Goal: Task Accomplishment & Management: Complete application form

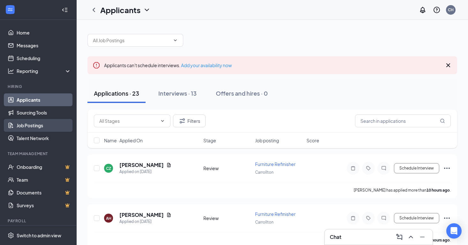
click at [33, 124] on link "Job Postings" at bounding box center [44, 125] width 55 height 13
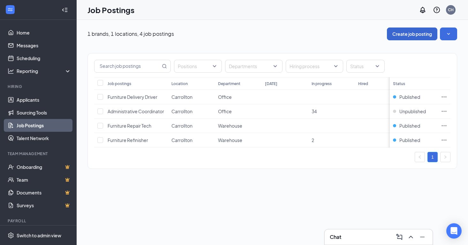
click at [394, 32] on button "Create job posting" at bounding box center [412, 33] width 50 height 13
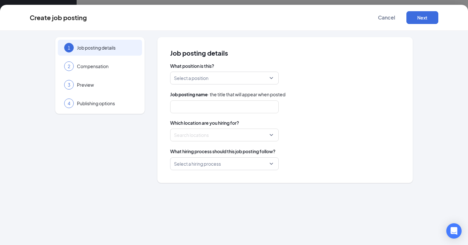
click at [219, 81] on input "search" at bounding box center [222, 78] width 96 height 12
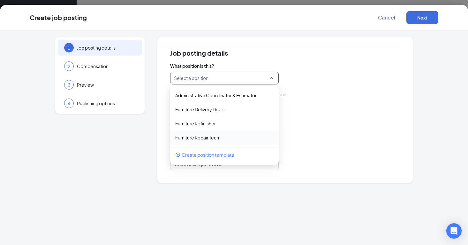
click at [210, 156] on span "Create position template" at bounding box center [208, 154] width 53 height 7
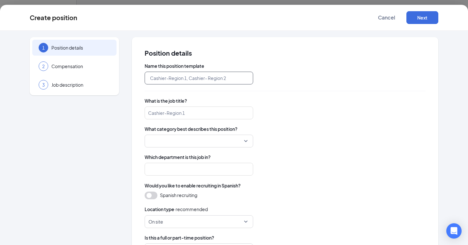
click at [197, 79] on input "text" at bounding box center [199, 78] width 109 height 13
type input "Furniture Upholsterer"
click at [186, 113] on input "search" at bounding box center [199, 112] width 109 height 13
type input "Furniture Upholsterer"
click at [164, 144] on input "search" at bounding box center [196, 141] width 96 height 12
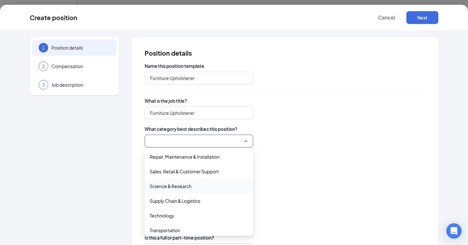
scroll to position [261, 0]
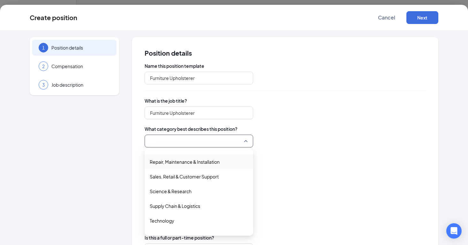
click at [177, 164] on span "Repair, Maintenance & Installation" at bounding box center [185, 161] width 70 height 7
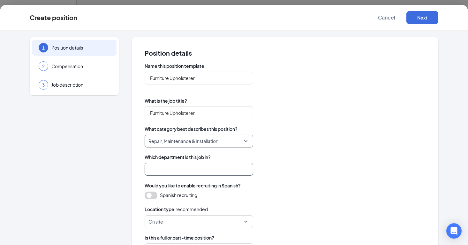
click at [172, 172] on input "search" at bounding box center [199, 168] width 109 height 13
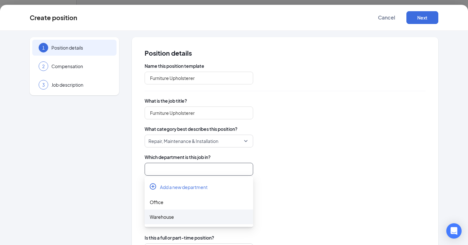
click at [170, 217] on div "Warehouse" at bounding box center [199, 216] width 98 height 7
type input "Warehouse"
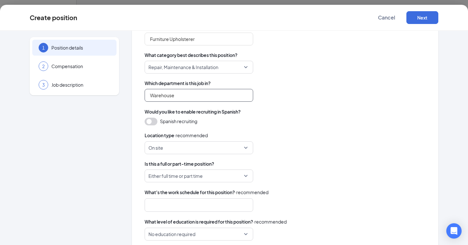
scroll to position [95, 0]
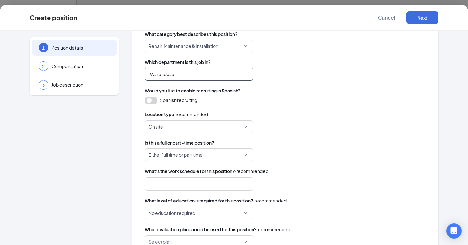
click at [248, 154] on span "Either full time or part time" at bounding box center [198, 154] width 101 height 12
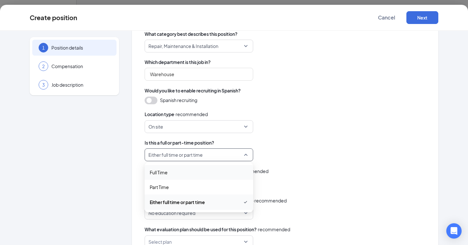
click at [203, 170] on span "Full Time" at bounding box center [199, 172] width 98 height 7
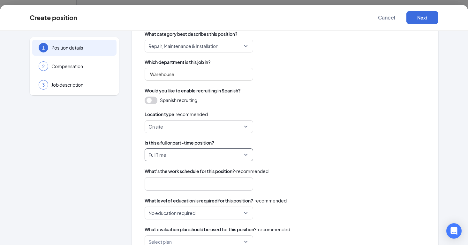
click at [199, 187] on div at bounding box center [196, 183] width 92 height 10
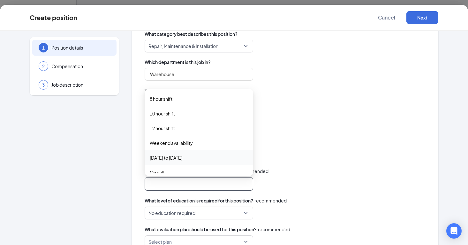
click at [197, 159] on span "[DATE] to [DATE]" at bounding box center [199, 157] width 98 height 7
click at [179, 100] on span "8 hour shift" at bounding box center [199, 98] width 98 height 7
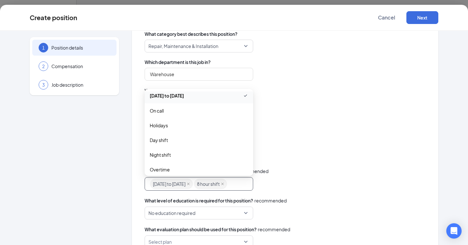
scroll to position [66, 0]
click at [188, 135] on span "Day shift" at bounding box center [199, 136] width 98 height 7
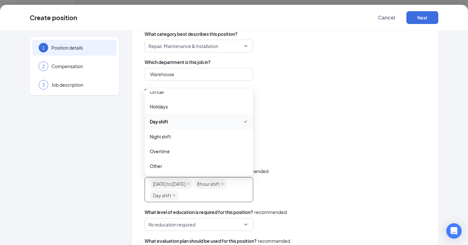
scroll to position [82, 0]
click at [367, 188] on div "Monday to Friday 8 hour shift Day shift day_shift night_shift overtime 8 hour s…" at bounding box center [285, 189] width 281 height 25
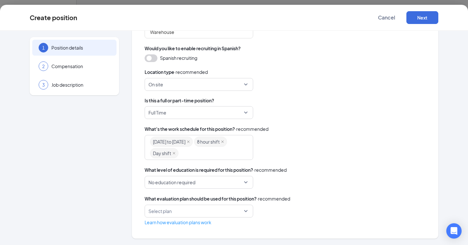
scroll to position [137, 0]
click at [239, 214] on input "search" at bounding box center [196, 211] width 96 height 12
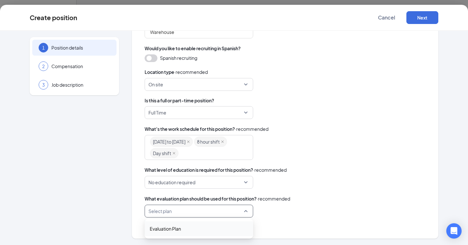
click at [215, 227] on span "Evaluation Plan" at bounding box center [199, 228] width 98 height 7
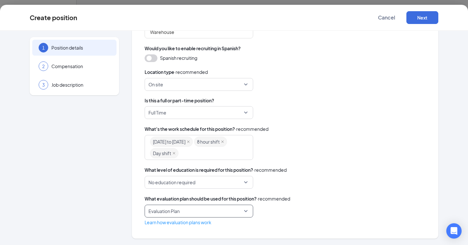
scroll to position [0, 0]
click at [427, 18] on button "Next" at bounding box center [422, 17] width 32 height 13
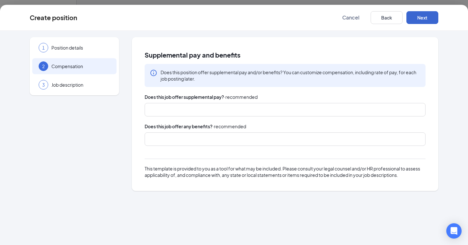
click at [423, 19] on button "Next" at bounding box center [422, 17] width 32 height 13
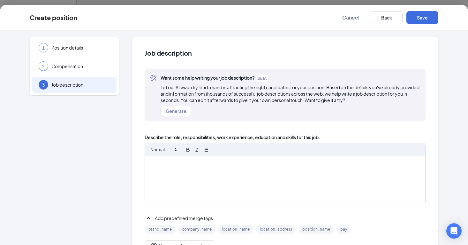
click at [195, 170] on div at bounding box center [285, 180] width 280 height 48
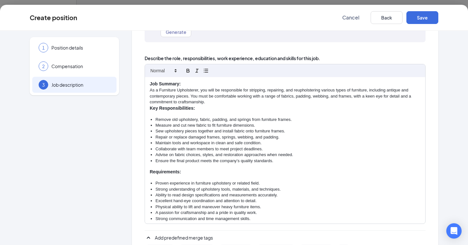
scroll to position [83, 0]
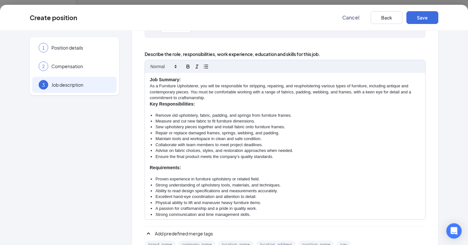
click at [217, 98] on p "As a Furniture Upholsterer, you will be responsible for stripping, repairing, a…" at bounding box center [285, 92] width 271 height 18
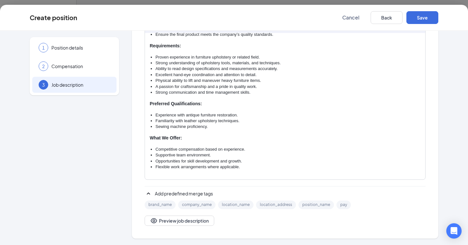
scroll to position [122, 0]
click at [418, 16] on button "Save" at bounding box center [422, 17] width 32 height 13
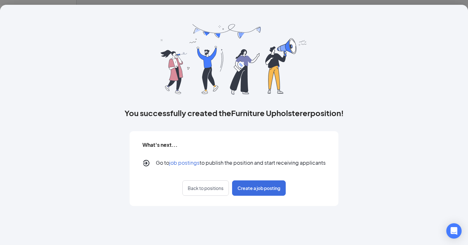
scroll to position [0, 0]
click at [261, 188] on span "Create a job posting" at bounding box center [259, 188] width 43 height 6
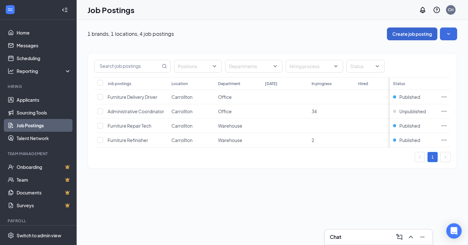
click at [407, 32] on button "Create job posting" at bounding box center [412, 33] width 50 height 13
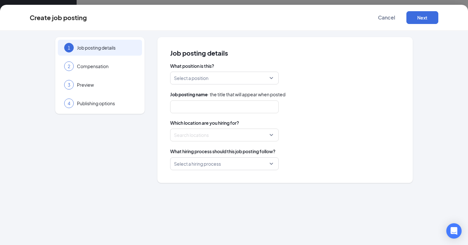
click at [269, 76] on input "search" at bounding box center [222, 78] width 96 height 12
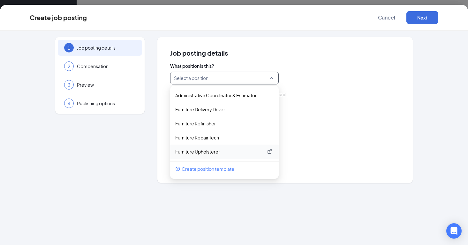
click at [224, 149] on p "Furniture Upholsterer" at bounding box center [219, 151] width 88 height 6
type input "Furniture Upholsterer"
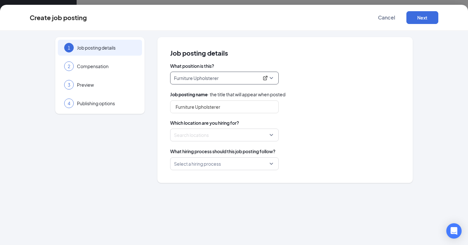
click at [230, 137] on div at bounding box center [222, 135] width 96 height 10
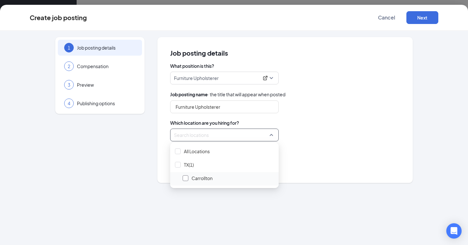
click at [186, 178] on div at bounding box center [186, 178] width 6 height 6
click at [318, 122] on span "Which location are you hiring for?" at bounding box center [285, 122] width 230 height 6
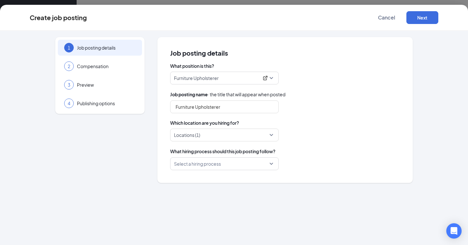
click at [269, 164] on input "search" at bounding box center [222, 163] width 96 height 12
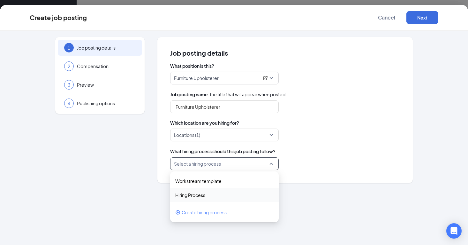
click at [230, 199] on div "Hiring Process" at bounding box center [224, 195] width 109 height 14
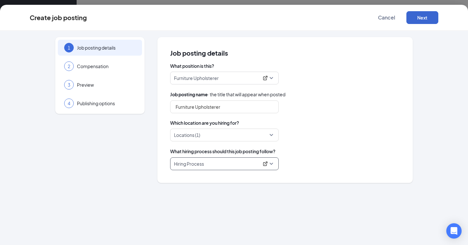
click at [427, 18] on button "Next" at bounding box center [422, 17] width 32 height 13
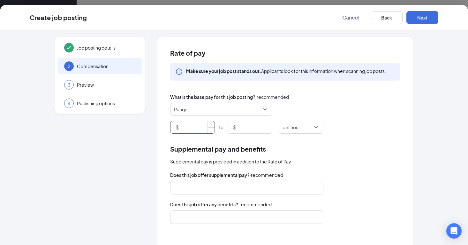
click at [204, 127] on input at bounding box center [197, 127] width 34 height 12
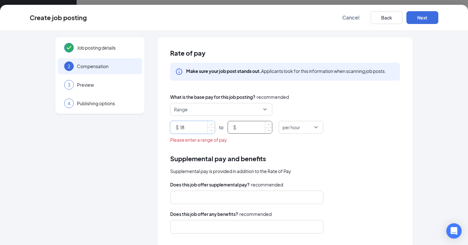
type input "18"
click at [247, 128] on input at bounding box center [255, 127] width 34 height 12
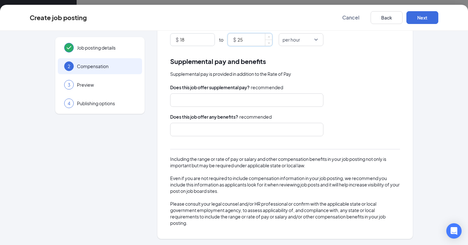
scroll to position [87, 0]
type input "25"
click at [412, 18] on button "Next" at bounding box center [422, 17] width 32 height 13
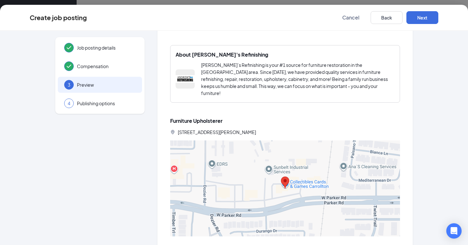
scroll to position [366, 0]
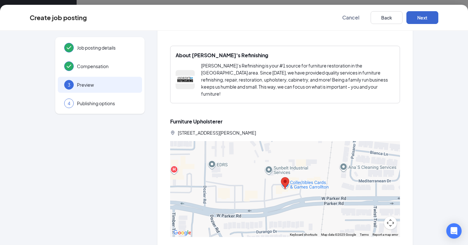
click at [427, 20] on button "Next" at bounding box center [422, 17] width 32 height 13
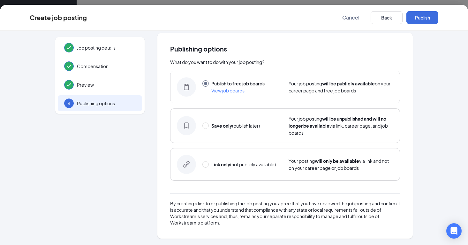
scroll to position [4, 0]
click at [427, 20] on button "Publish" at bounding box center [422, 17] width 32 height 13
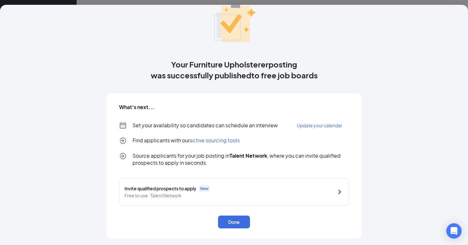
scroll to position [31, 0]
click at [230, 221] on button "Done" at bounding box center [234, 221] width 32 height 13
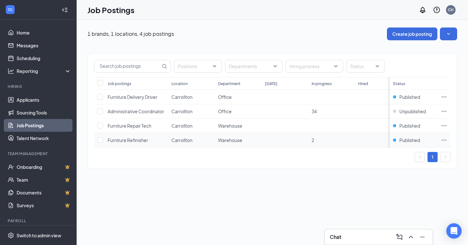
click at [144, 142] on span "Furniture Refinisher" at bounding box center [128, 140] width 41 height 6
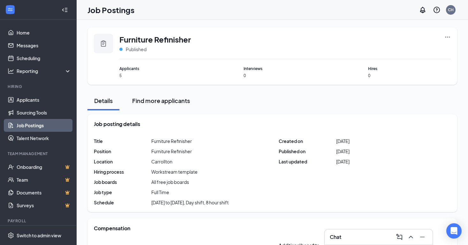
click at [166, 103] on div "Find more applicants" at bounding box center [161, 100] width 58 height 8
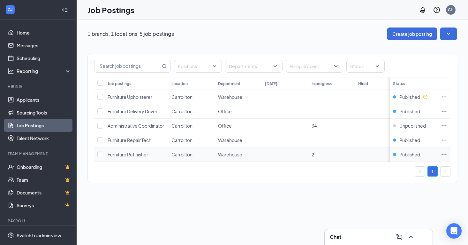
click at [446, 155] on icon "Ellipses" at bounding box center [444, 154] width 5 height 1
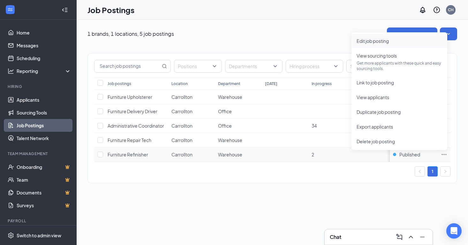
click at [389, 39] on span "Edit job posting" at bounding box center [373, 41] width 32 height 6
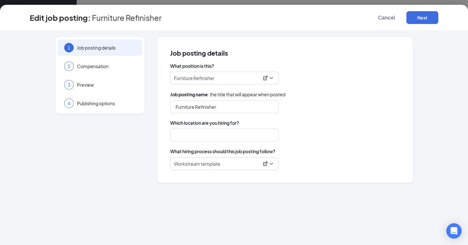
type input "Carrollton"
click at [265, 164] on icon "ExternalLink" at bounding box center [265, 164] width 4 height 4
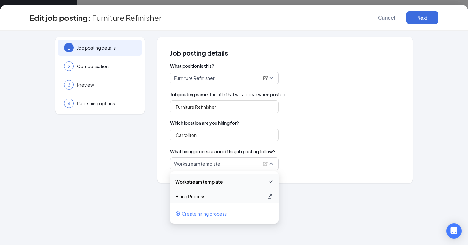
click at [218, 199] on p "Hiring Process" at bounding box center [219, 196] width 88 height 6
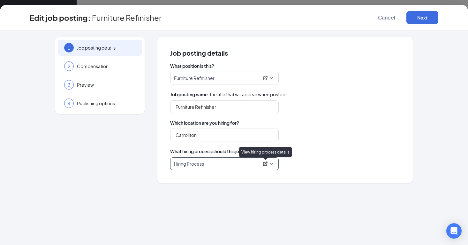
click at [266, 162] on icon "ExternalLink" at bounding box center [265, 163] width 5 height 5
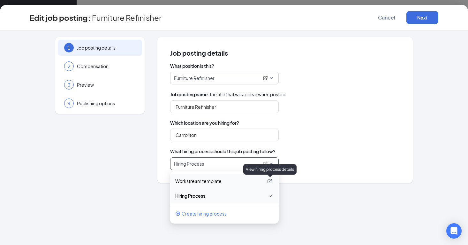
click at [270, 180] on icon "ExternalLink" at bounding box center [270, 181] width 4 height 4
click at [209, 181] on p "Workstream template" at bounding box center [219, 181] width 88 height 6
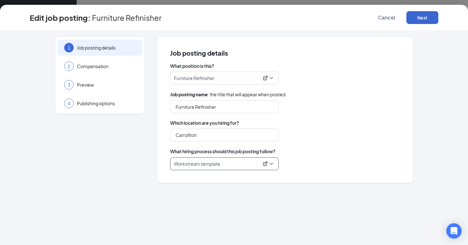
click at [421, 17] on button "Next" at bounding box center [422, 17] width 32 height 13
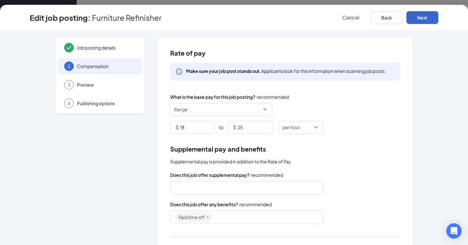
click at [421, 17] on button "Next" at bounding box center [422, 17] width 32 height 13
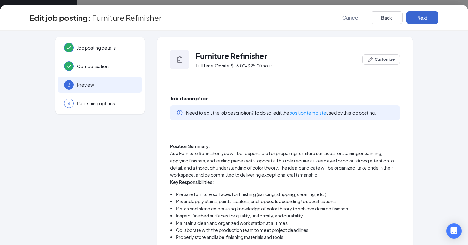
click at [421, 17] on button "Next" at bounding box center [422, 17] width 32 height 13
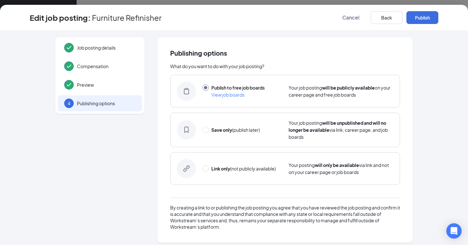
click at [421, 17] on button "Publish" at bounding box center [422, 17] width 32 height 13
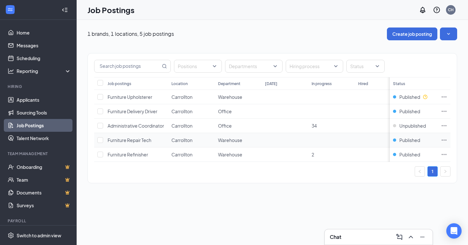
click at [443, 140] on icon "Ellipses" at bounding box center [444, 140] width 6 height 6
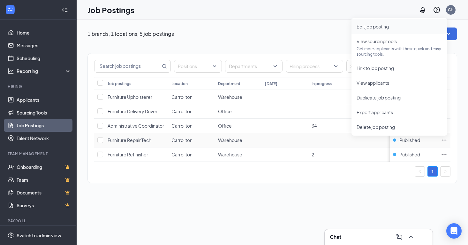
click at [397, 27] on span "Edit job posting" at bounding box center [400, 26] width 86 height 7
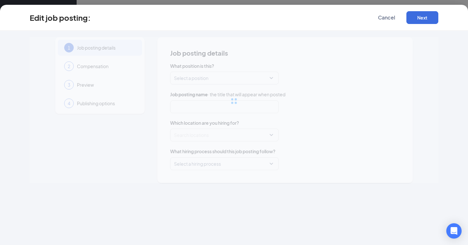
type input "Furniture Repair Tech"
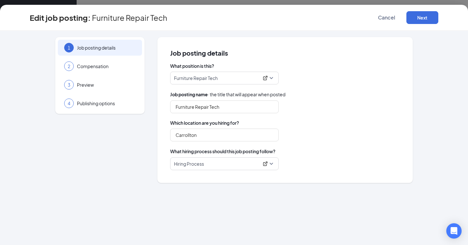
click at [270, 164] on span "Hiring Process" at bounding box center [224, 163] width 101 height 12
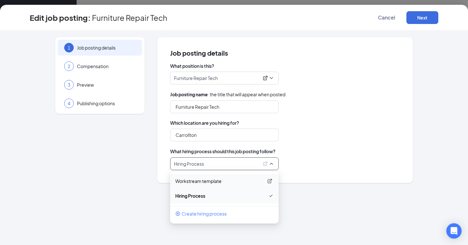
click at [244, 181] on p "Workstream template" at bounding box center [219, 181] width 88 height 6
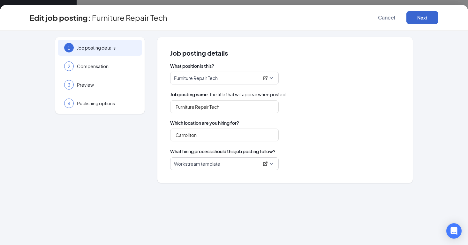
click at [424, 18] on button "Next" at bounding box center [422, 17] width 32 height 13
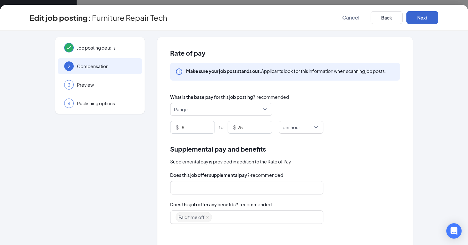
click at [424, 18] on button "Next" at bounding box center [422, 17] width 32 height 13
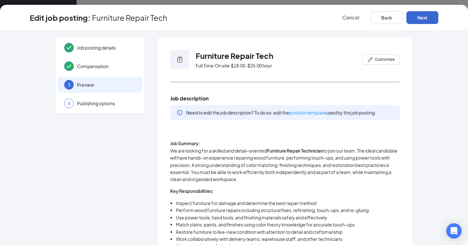
click at [424, 18] on button "Next" at bounding box center [422, 17] width 32 height 13
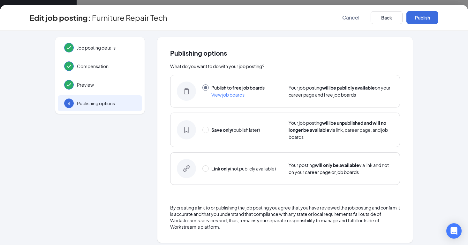
click at [424, 18] on button "Publish" at bounding box center [422, 17] width 32 height 13
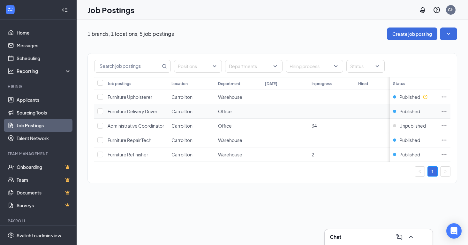
click at [445, 110] on icon "Ellipses" at bounding box center [444, 111] width 6 height 6
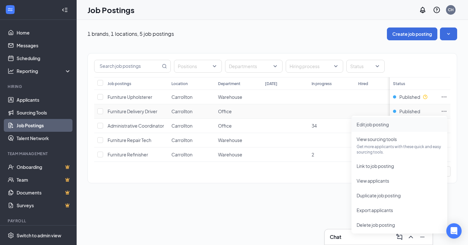
click at [407, 125] on span "Edit job posting" at bounding box center [400, 124] width 86 height 7
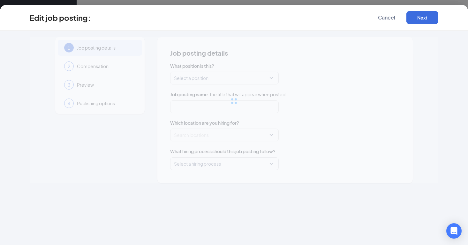
type input "Furniture Delivery Driver"
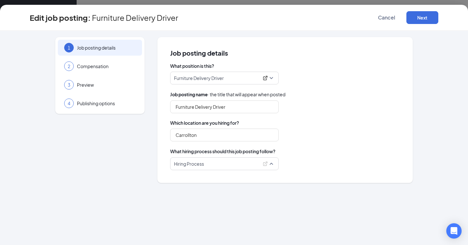
click at [273, 165] on span "Hiring Process" at bounding box center [224, 163] width 101 height 12
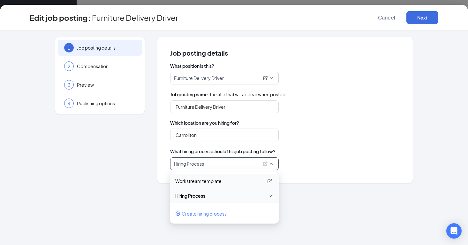
click at [231, 179] on p "Workstream template" at bounding box center [219, 181] width 88 height 6
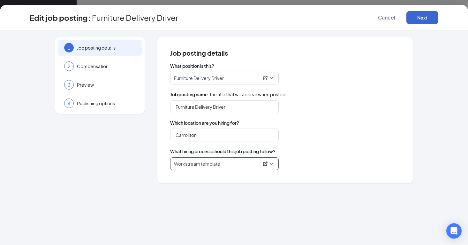
click at [420, 18] on button "Next" at bounding box center [422, 17] width 32 height 13
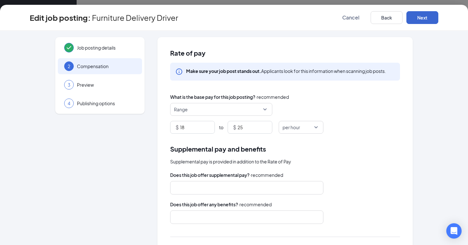
click at [420, 18] on button "Next" at bounding box center [422, 17] width 32 height 13
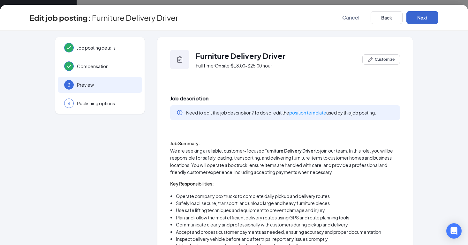
click at [420, 18] on button "Next" at bounding box center [422, 17] width 32 height 13
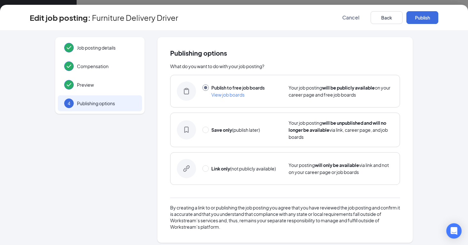
click at [420, 18] on button "Publish" at bounding box center [422, 17] width 32 height 13
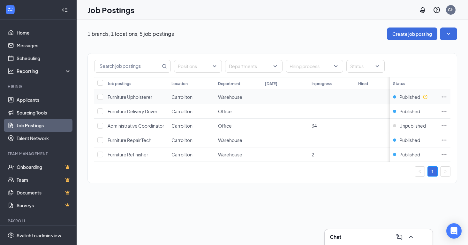
click at [445, 97] on icon "Ellipses" at bounding box center [444, 97] width 6 height 6
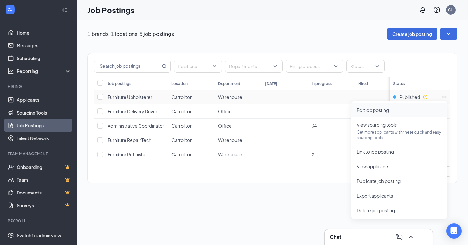
click at [398, 109] on span "Edit job posting" at bounding box center [400, 109] width 86 height 7
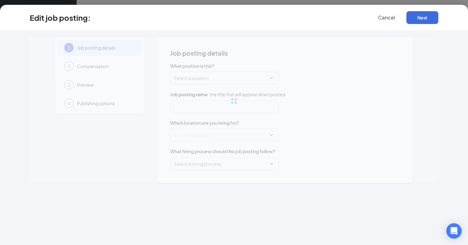
type input "Furniture Upholsterer"
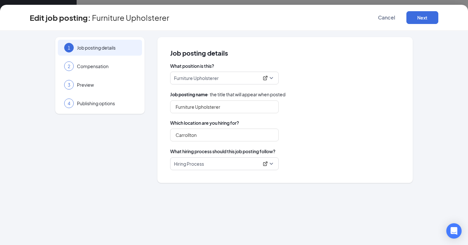
click at [274, 166] on span "Hiring Process" at bounding box center [224, 163] width 101 height 12
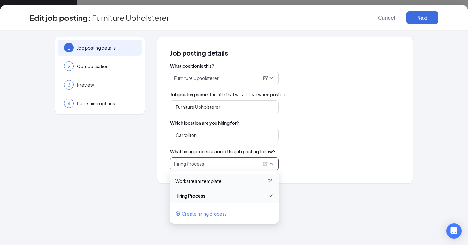
click at [247, 180] on p "Workstream template" at bounding box center [219, 181] width 88 height 6
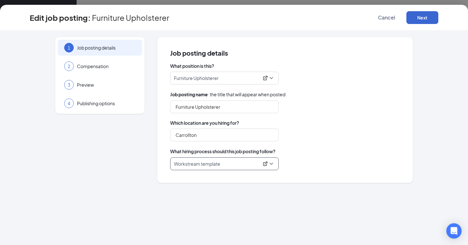
click at [419, 17] on button "Next" at bounding box center [422, 17] width 32 height 13
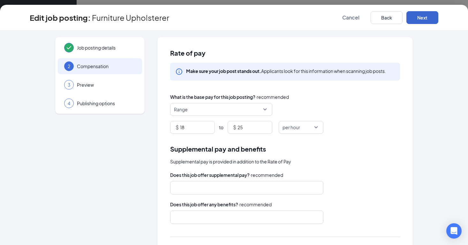
click at [419, 17] on button "Next" at bounding box center [422, 17] width 32 height 13
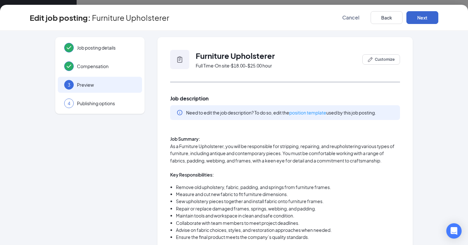
click at [419, 17] on button "Next" at bounding box center [422, 17] width 32 height 13
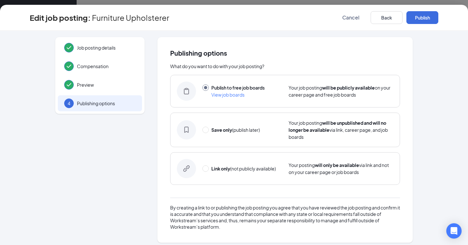
click at [419, 17] on button "Publish" at bounding box center [422, 17] width 32 height 13
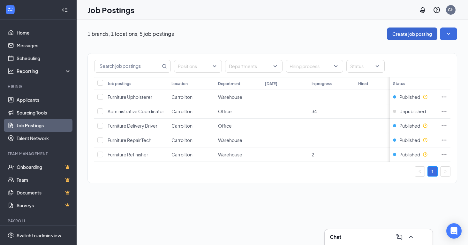
click at [404, 37] on button "Create job posting" at bounding box center [412, 33] width 50 height 13
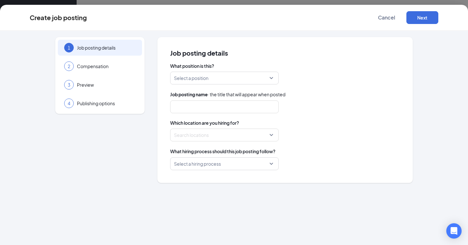
click at [245, 80] on input "search" at bounding box center [222, 78] width 96 height 12
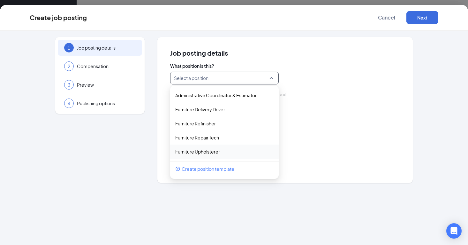
click at [212, 170] on span "Create position template" at bounding box center [208, 168] width 53 height 7
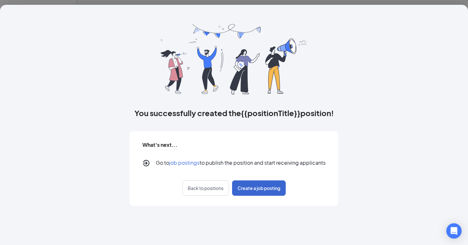
click at [270, 190] on span "Create a job posting" at bounding box center [259, 188] width 43 height 6
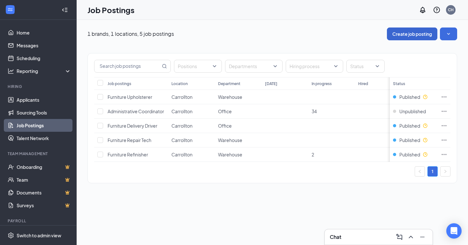
click at [412, 36] on button "Create job posting" at bounding box center [412, 33] width 50 height 13
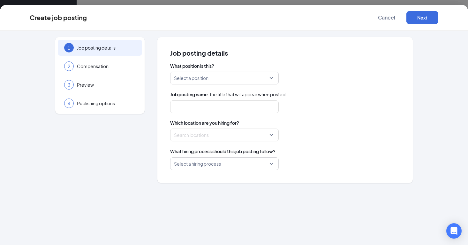
click at [260, 74] on input "search" at bounding box center [222, 78] width 96 height 12
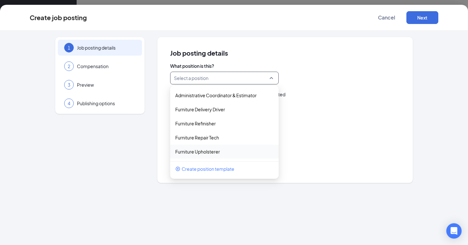
click at [209, 168] on span "Create position template" at bounding box center [208, 168] width 53 height 7
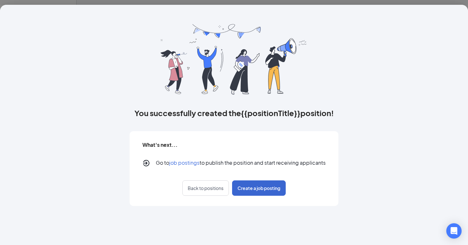
click at [244, 187] on span "Create a job posting" at bounding box center [259, 188] width 43 height 6
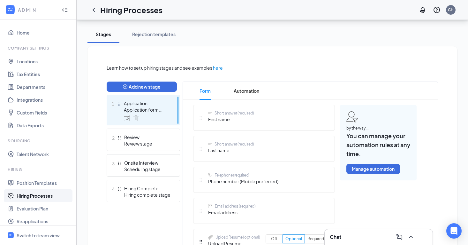
scroll to position [113, 0]
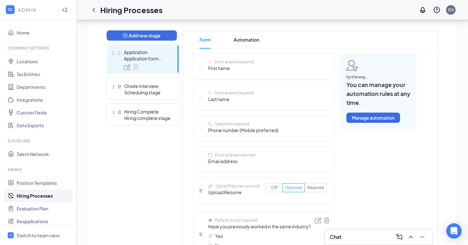
scroll to position [159, 0]
click at [158, 84] on div "Onsite Interview" at bounding box center [147, 86] width 47 height 6
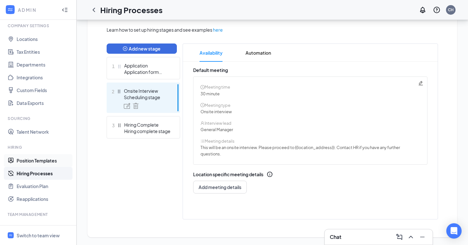
scroll to position [24, 0]
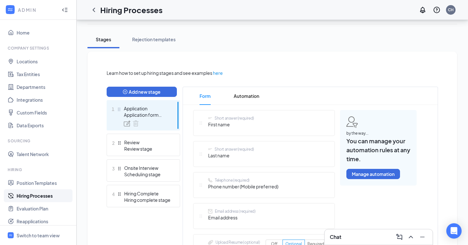
scroll to position [111, 0]
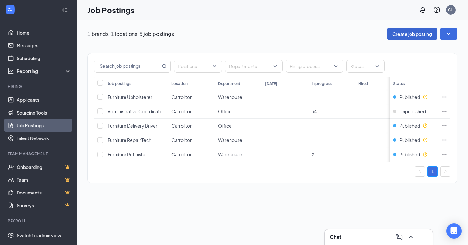
click at [399, 33] on button "Create job posting" at bounding box center [412, 33] width 50 height 13
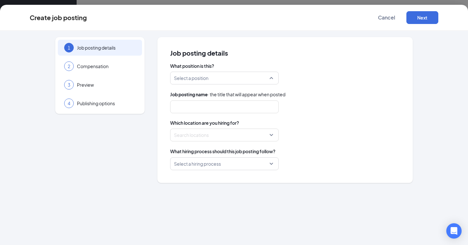
click at [262, 76] on input "search" at bounding box center [222, 78] width 96 height 12
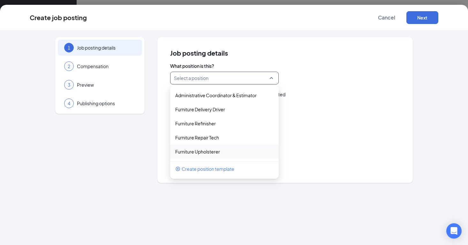
click at [177, 169] on icon "PlusCircle" at bounding box center [177, 168] width 5 height 5
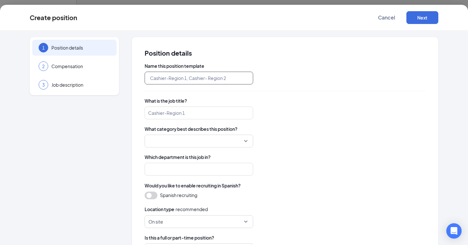
click at [207, 82] on input "text" at bounding box center [199, 78] width 109 height 13
type input "Furniture [PERSON_NAME]/Woodworker"
click at [196, 112] on input "search" at bounding box center [199, 112] width 109 height 13
type input "Furniture [PERSON_NAME] / Woodworker"
click at [204, 142] on input "search" at bounding box center [196, 141] width 96 height 12
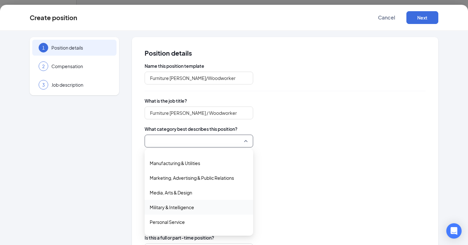
scroll to position [170, 0]
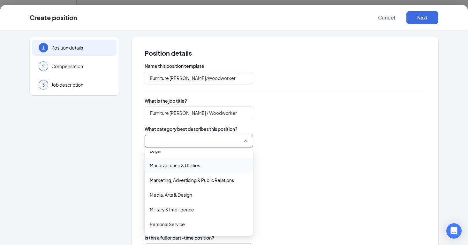
click at [203, 168] on span "Manufacturing & Utilities" at bounding box center [199, 165] width 98 height 7
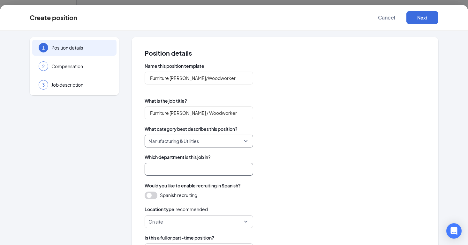
click at [203, 168] on input "search" at bounding box center [199, 168] width 109 height 13
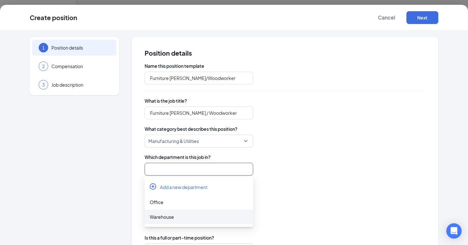
click at [183, 218] on div "Warehouse" at bounding box center [199, 216] width 98 height 7
type input "Warehouse"
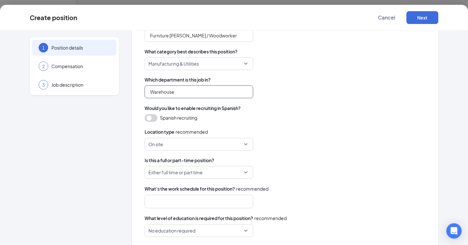
scroll to position [94, 0]
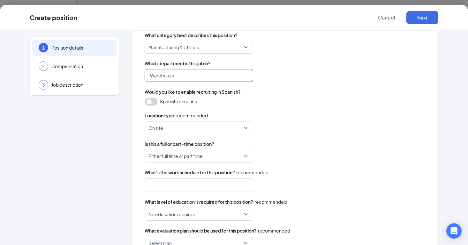
click at [245, 158] on span "Either full time or part time" at bounding box center [198, 156] width 101 height 12
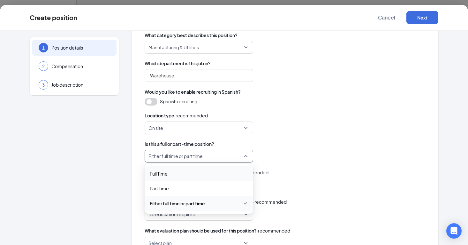
click at [207, 173] on span "Full Time" at bounding box center [199, 173] width 98 height 7
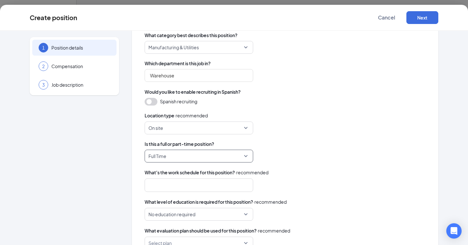
click at [201, 185] on div at bounding box center [196, 185] width 92 height 10
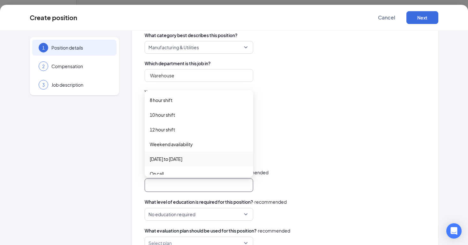
click at [194, 160] on span "[DATE] to [DATE]" at bounding box center [199, 158] width 98 height 7
click at [190, 104] on div "8 hour shift" at bounding box center [199, 100] width 109 height 15
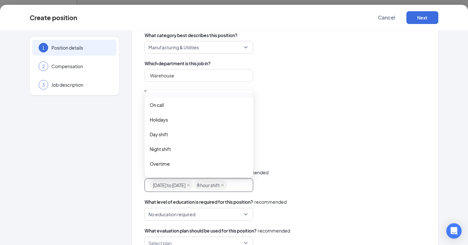
scroll to position [72, 0]
click at [185, 132] on span "Day shift" at bounding box center [199, 132] width 98 height 7
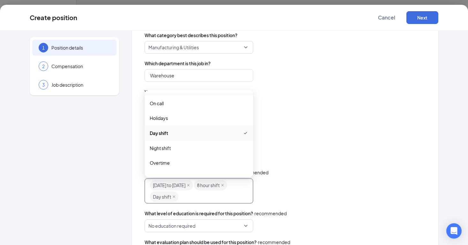
click at [371, 169] on div "What's the work schedule for this position? · recommended" at bounding box center [285, 172] width 281 height 7
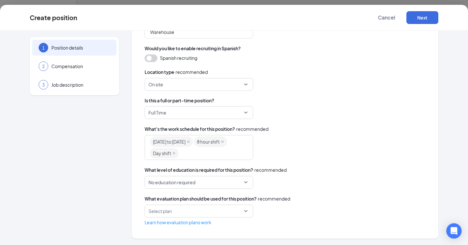
scroll to position [137, 0]
click at [246, 210] on div "Select plan" at bounding box center [199, 210] width 109 height 13
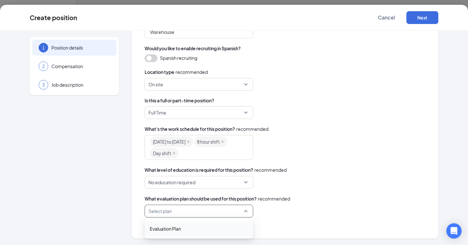
click at [195, 227] on span "Evaluation Plan" at bounding box center [199, 228] width 98 height 7
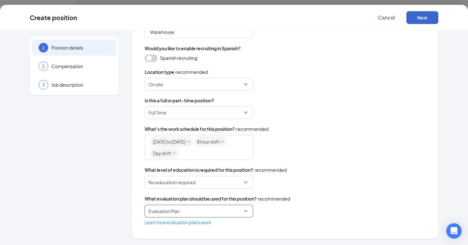
click at [414, 17] on button "Next" at bounding box center [422, 17] width 32 height 13
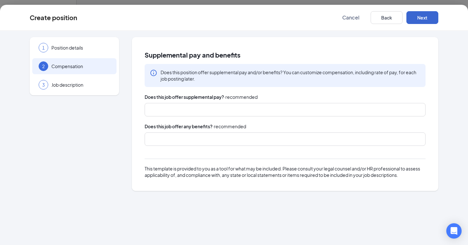
scroll to position [0, 0]
click at [423, 16] on button "Next" at bounding box center [422, 17] width 32 height 13
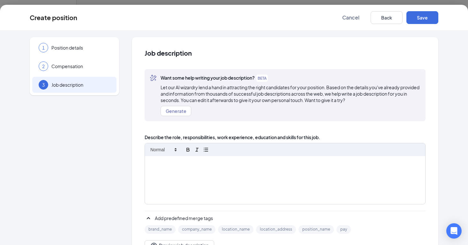
click at [193, 170] on div at bounding box center [285, 180] width 280 height 48
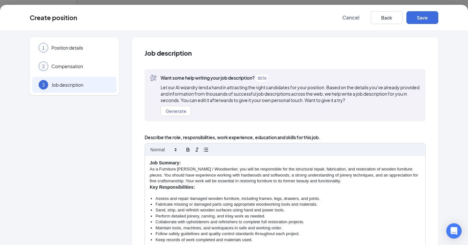
click at [201, 188] on p "Key Responsibilities:" at bounding box center [285, 187] width 271 height 6
click at [149, 185] on div "Job Summary: As a Furniture [PERSON_NAME] / Woodworker, you will be responsible…" at bounding box center [285, 229] width 280 height 146
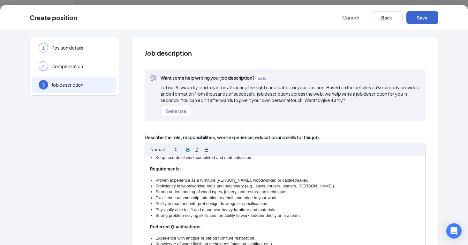
click at [424, 19] on button "Save" at bounding box center [422, 17] width 32 height 13
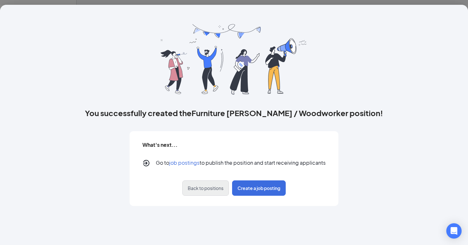
click at [221, 185] on span "Back to positions" at bounding box center [206, 188] width 36 height 6
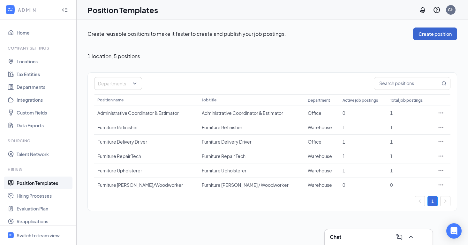
click at [420, 35] on button "Create position" at bounding box center [435, 33] width 44 height 13
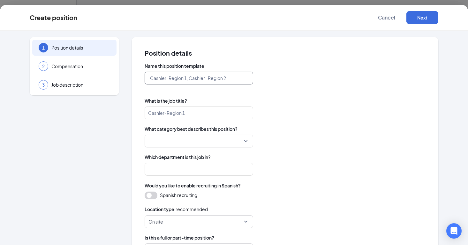
click at [222, 84] on input "text" at bounding box center [199, 78] width 109 height 13
click at [210, 76] on input "text" at bounding box center [199, 78] width 109 height 13
click at [388, 22] on button "Cancel" at bounding box center [387, 17] width 32 height 13
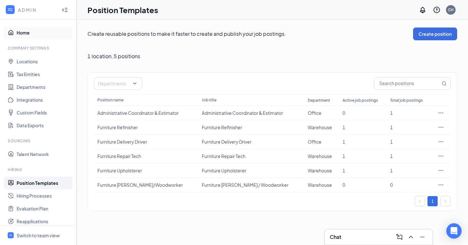
click at [27, 31] on link "Home" at bounding box center [44, 32] width 55 height 13
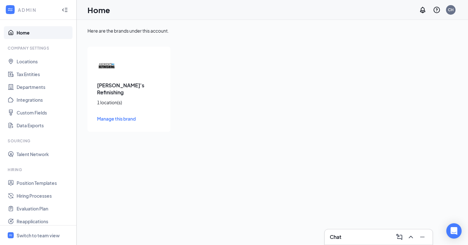
click at [15, 11] on div at bounding box center [9, 9] width 11 height 11
click at [449, 13] on div "CH" at bounding box center [451, 10] width 10 height 10
click at [416, 46] on link "My profile" at bounding box center [418, 44] width 69 height 6
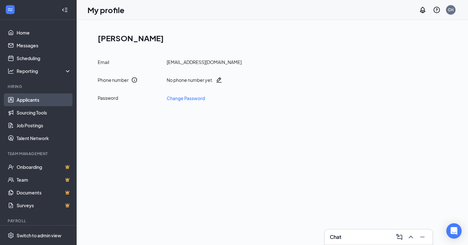
click at [44, 99] on link "Applicants" at bounding box center [44, 99] width 55 height 13
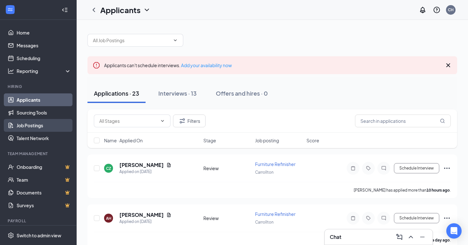
click at [38, 127] on link "Job Postings" at bounding box center [44, 125] width 55 height 13
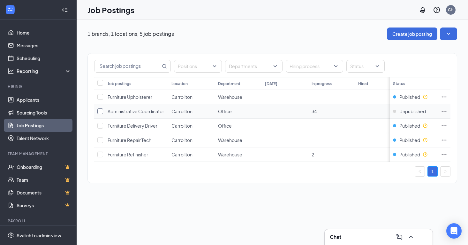
click at [100, 112] on input "checkbox" at bounding box center [100, 111] width 6 height 6
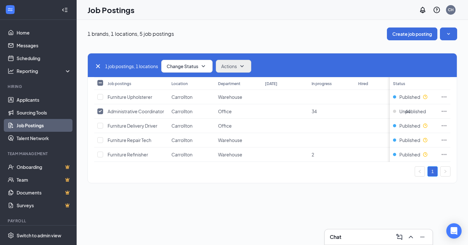
click at [237, 67] on span "Actions" at bounding box center [229, 66] width 16 height 6
click at [259, 19] on div "Job Postings CH" at bounding box center [272, 10] width 391 height 20
click at [97, 69] on icon "Cross" at bounding box center [98, 66] width 8 height 8
checkbox input "false"
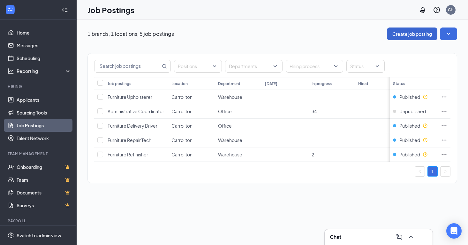
click at [408, 33] on button "Create job posting" at bounding box center [412, 33] width 50 height 13
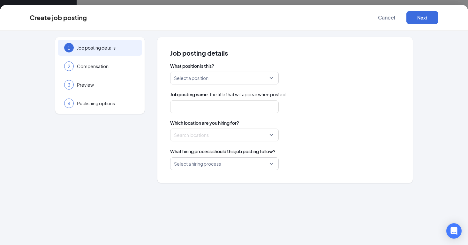
click at [246, 77] on input "search" at bounding box center [222, 78] width 96 height 12
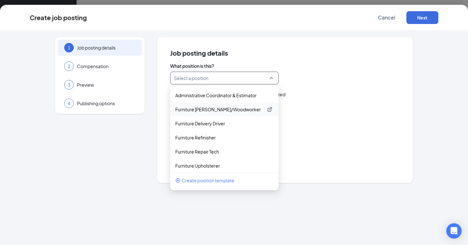
click at [239, 109] on p "Furniture [PERSON_NAME]/Woodworker" at bounding box center [219, 109] width 88 height 6
type input "Furniture [PERSON_NAME] / Woodworker"
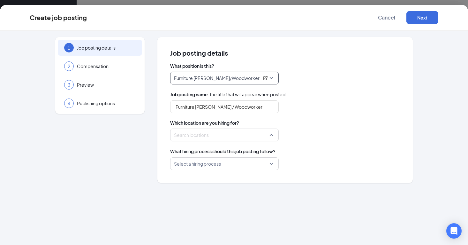
click at [231, 137] on div at bounding box center [222, 135] width 96 height 10
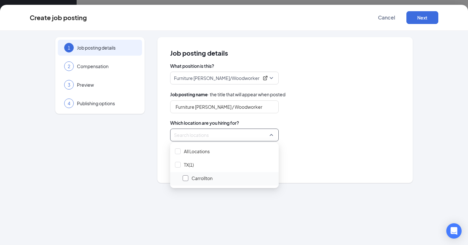
click at [186, 178] on div at bounding box center [186, 178] width 6 height 6
click at [332, 137] on div "Locations (1)" at bounding box center [285, 134] width 230 height 13
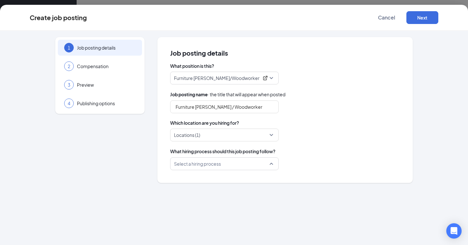
click at [265, 161] on input "search" at bounding box center [222, 163] width 96 height 12
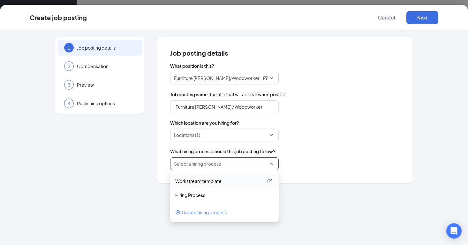
click at [232, 183] on p "Workstream template" at bounding box center [219, 181] width 88 height 6
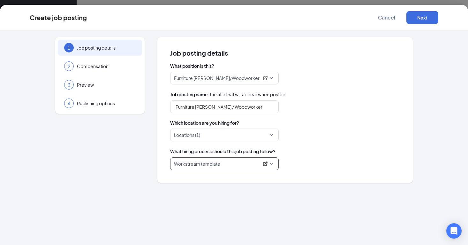
click at [426, 25] on div "Create job posting Cancel Next" at bounding box center [234, 18] width 468 height 26
click at [426, 20] on button "Next" at bounding box center [422, 17] width 32 height 13
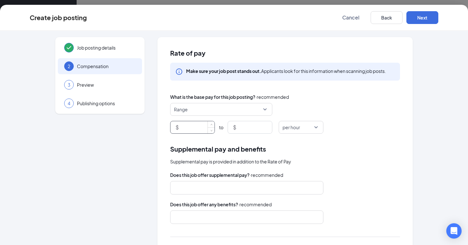
click at [204, 133] on input at bounding box center [197, 127] width 34 height 12
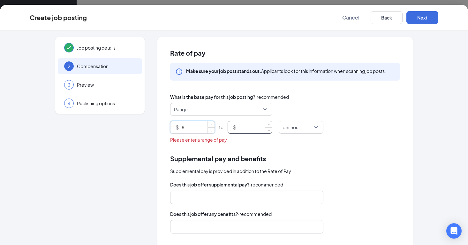
type input "18"
click at [247, 126] on input at bounding box center [255, 127] width 34 height 12
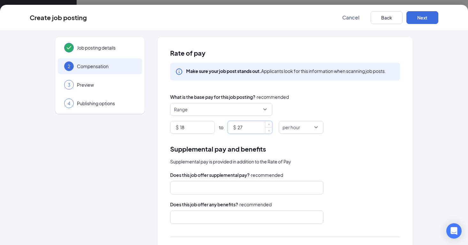
type input "27"
click at [375, 169] on div "Supplemental pay and benefits Supplemental pay is provided in addition to the R…" at bounding box center [285, 228] width 230 height 169
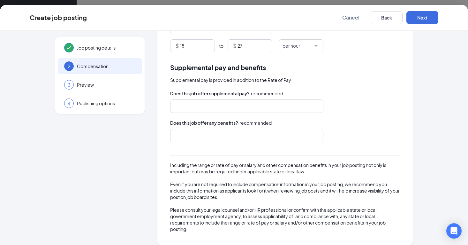
scroll to position [83, 0]
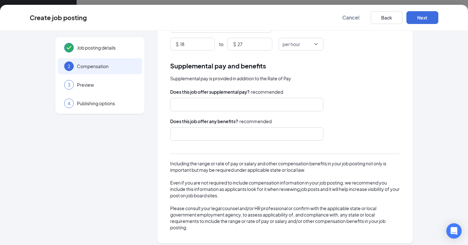
click at [237, 131] on div at bounding box center [244, 134] width 136 height 10
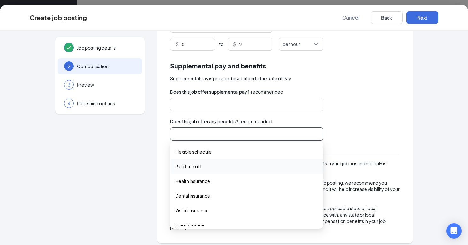
click at [222, 163] on span "Paid time off" at bounding box center [246, 165] width 143 height 7
click at [376, 124] on div "Does this job offer any benefits? · recommended" at bounding box center [285, 120] width 230 height 7
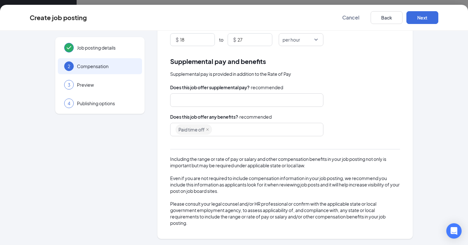
scroll to position [87, 0]
click at [421, 15] on button "Next" at bounding box center [422, 17] width 32 height 13
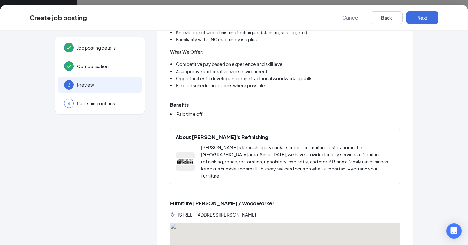
scroll to position [311, 0]
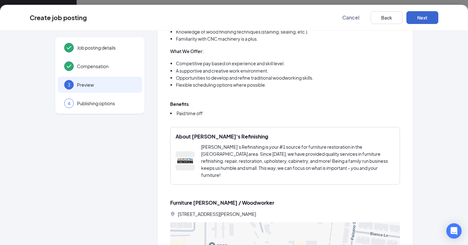
click at [424, 12] on button "Next" at bounding box center [422, 17] width 32 height 13
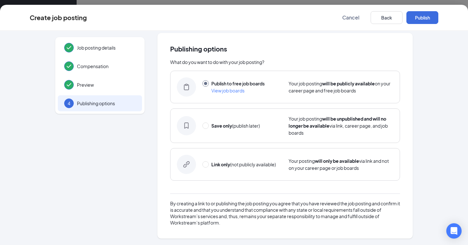
scroll to position [4, 0]
click at [424, 12] on button "Publish" at bounding box center [422, 17] width 32 height 13
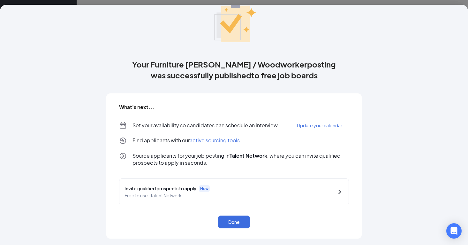
scroll to position [31, 0]
click at [232, 223] on button "Done" at bounding box center [234, 221] width 32 height 13
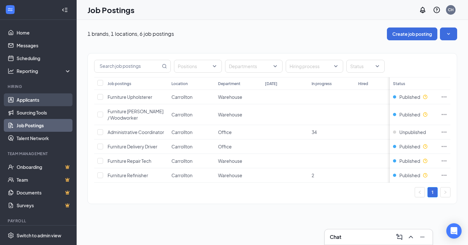
click at [35, 101] on link "Applicants" at bounding box center [44, 99] width 55 height 13
